Goal: Task Accomplishment & Management: Manage account settings

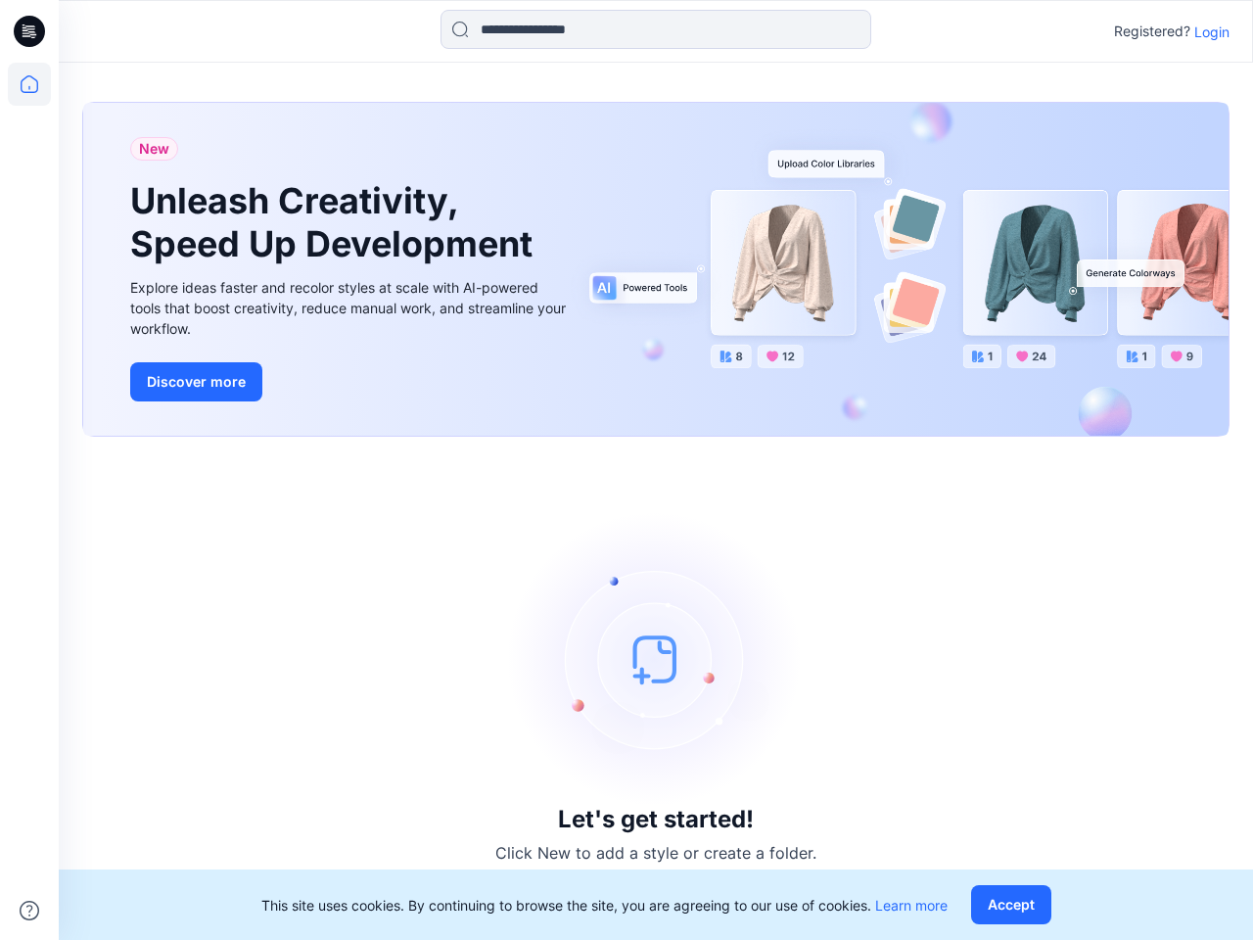
click at [627, 470] on div "Let's get started! Click New to add a style or create a folder." at bounding box center [655, 688] width 1147 height 456
click at [30, 31] on icon at bounding box center [32, 31] width 8 height 1
click at [29, 84] on icon at bounding box center [29, 84] width 43 height 43
click at [29, 910] on icon at bounding box center [30, 911] width 20 height 20
click at [656, 29] on input at bounding box center [656, 29] width 431 height 39
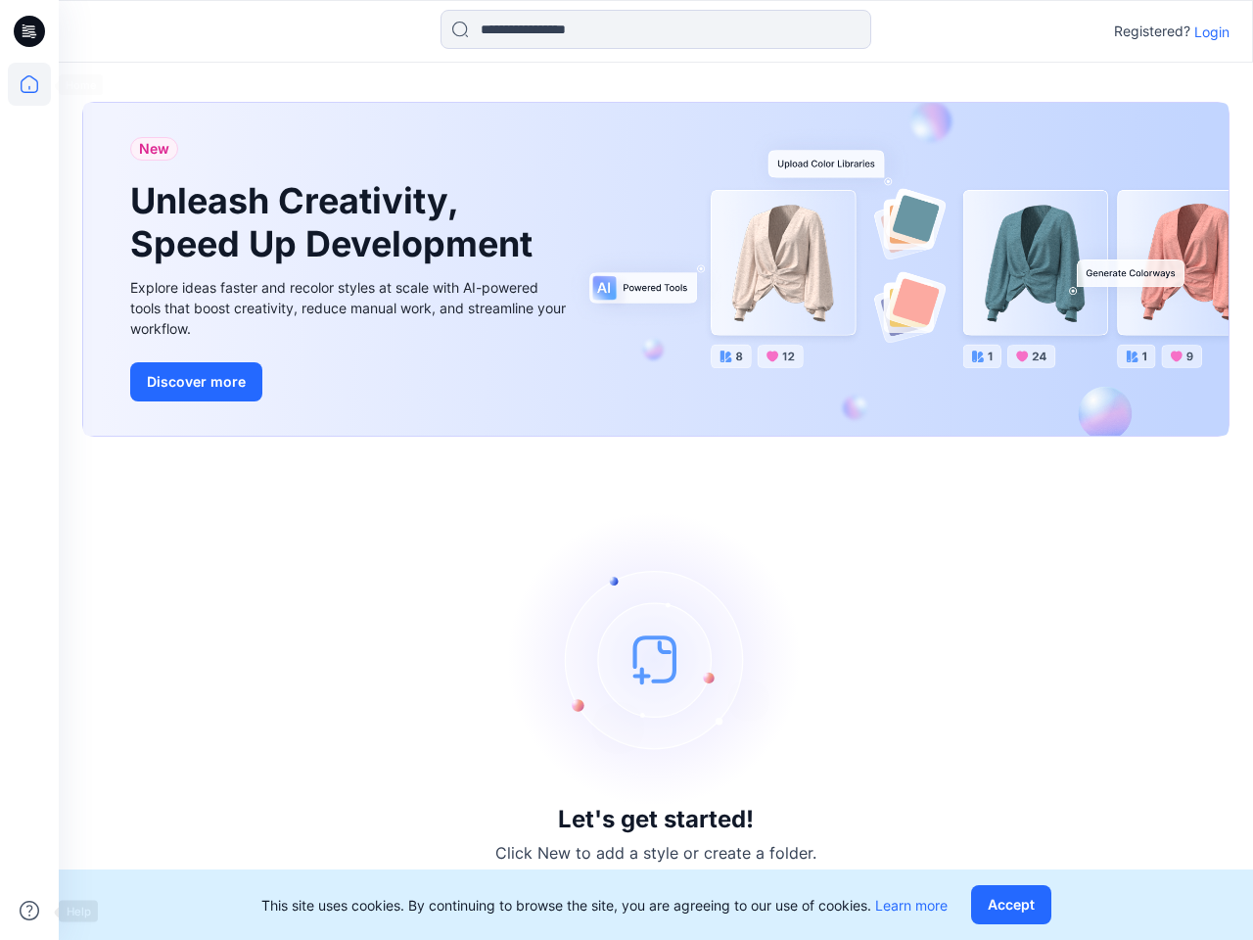
click at [1212, 31] on p "Login" at bounding box center [1211, 32] width 35 height 21
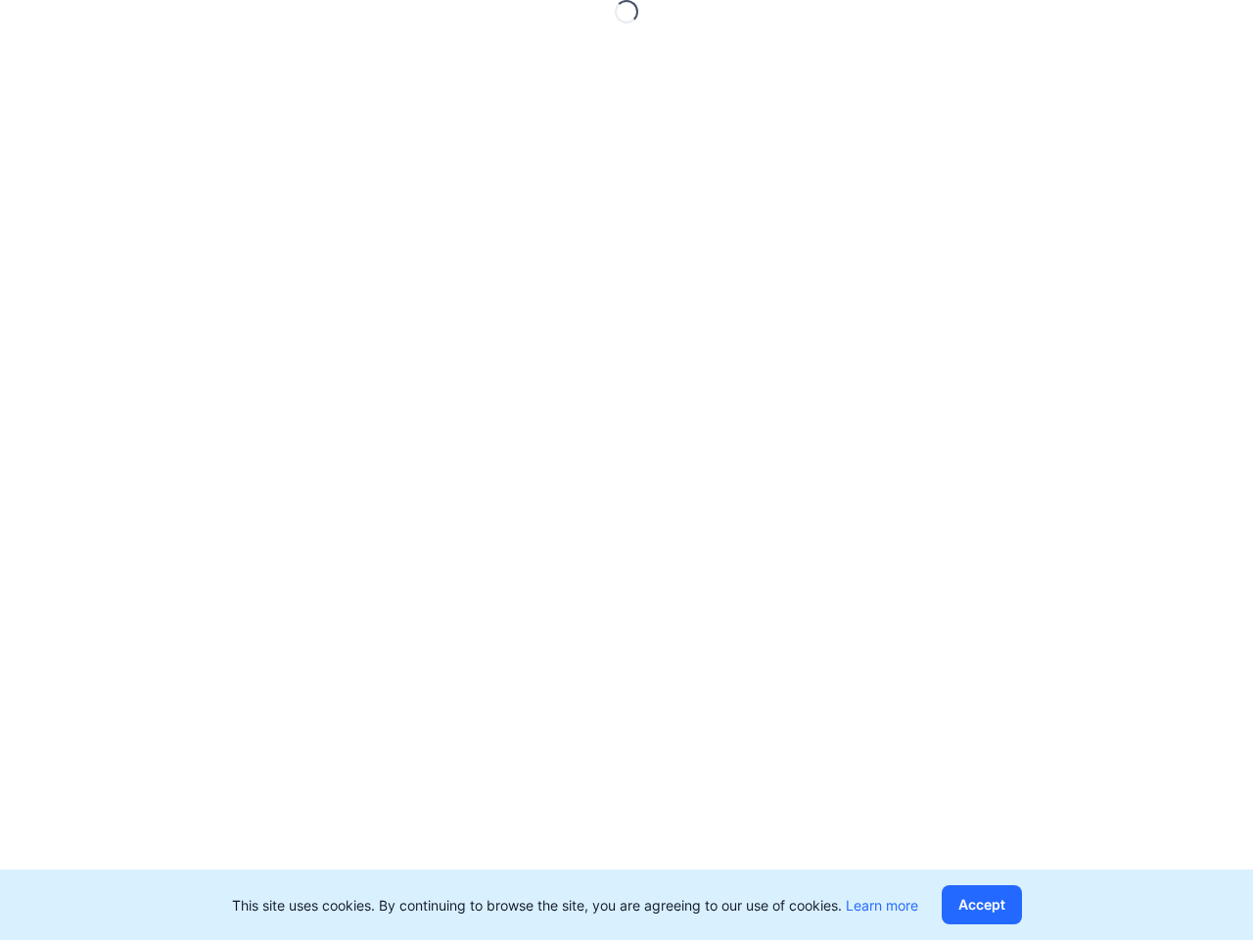
click at [1015, 905] on button "Accept" at bounding box center [982, 904] width 80 height 39
